Goal: Manage account settings

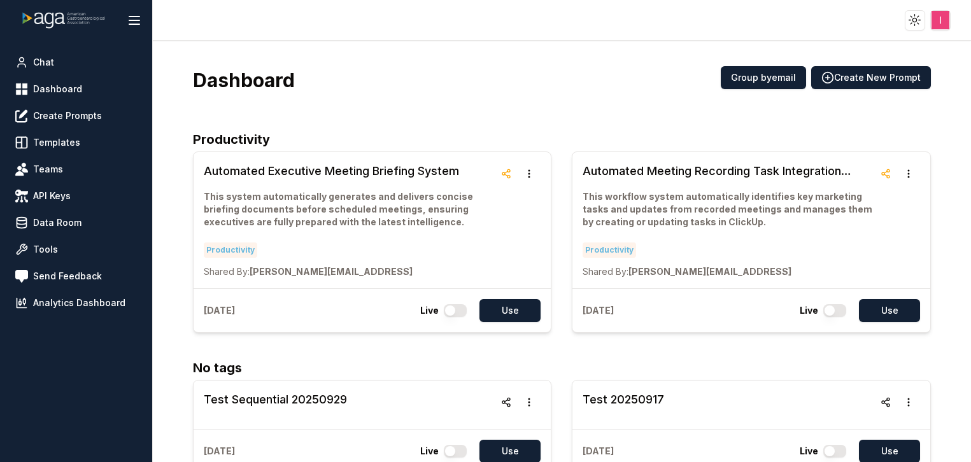
click at [942, 22] on html "Toggle theme Toggle user menu Chat Dashboard Create Prompts Templates Teams API…" at bounding box center [485, 231] width 971 height 462
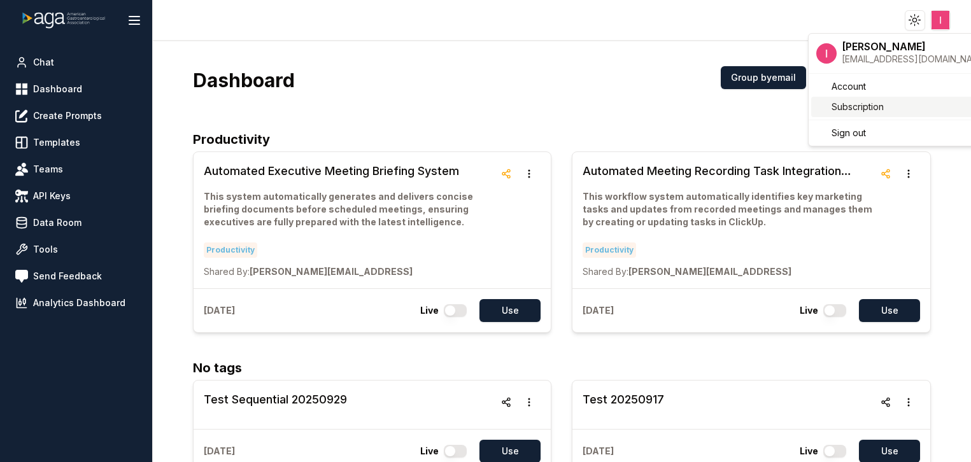
click at [887, 106] on link "Subscription" at bounding box center [902, 107] width 183 height 20
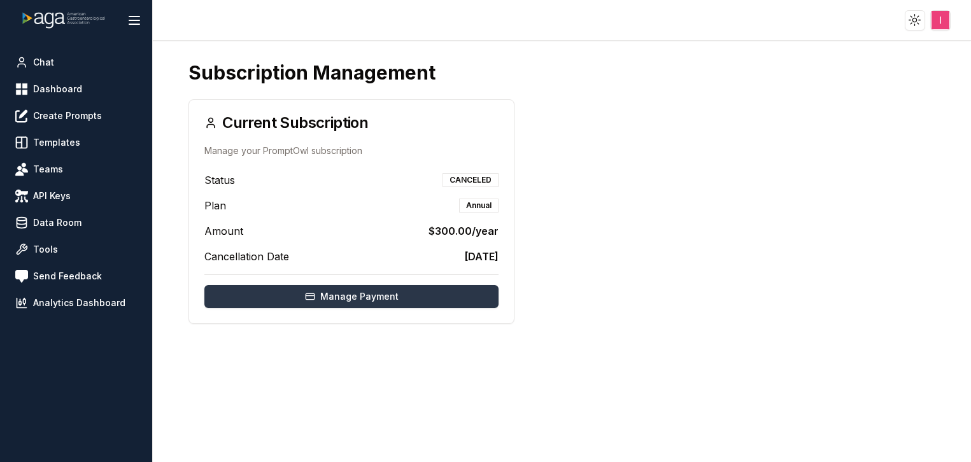
click at [414, 292] on button "Manage Payment" at bounding box center [351, 296] width 294 height 23
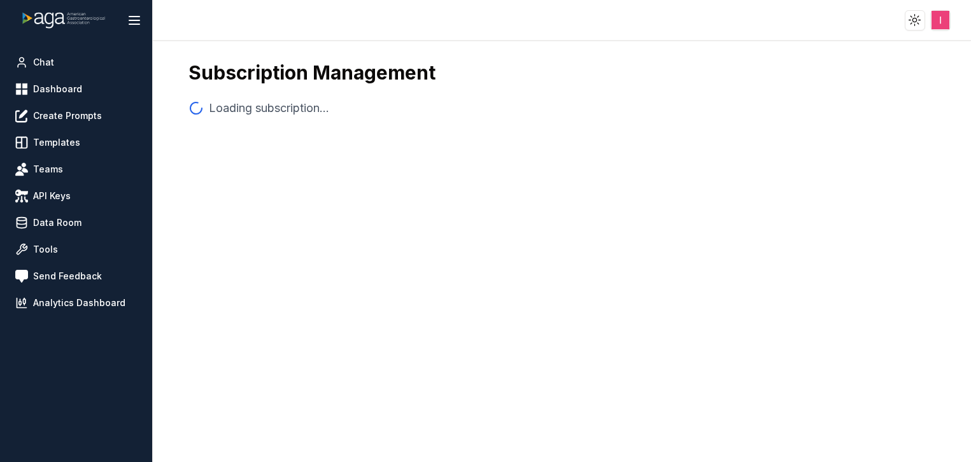
click at [941, 21] on html "Toggle theme Toggle user menu Chat Dashboard Create Prompts Templates Teams API…" at bounding box center [485, 231] width 971 height 462
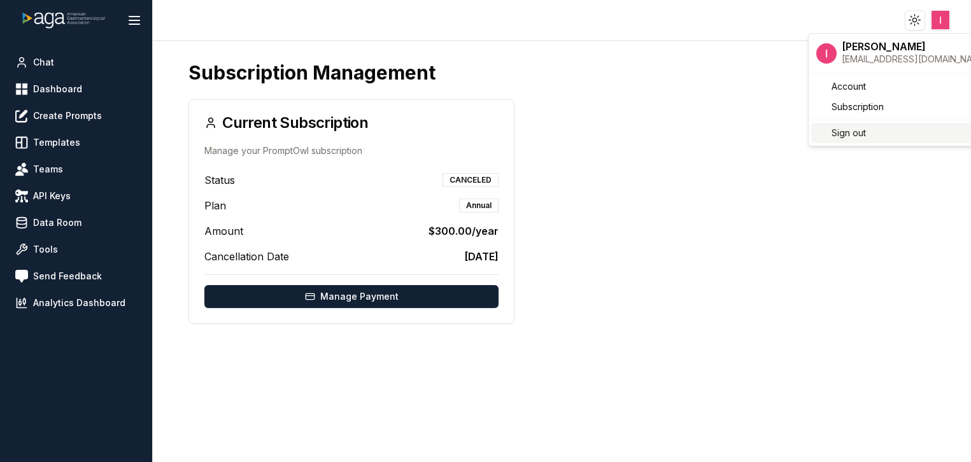
click at [867, 133] on div "Sign out" at bounding box center [902, 133] width 183 height 20
